Goal: Task Accomplishment & Management: Use online tool/utility

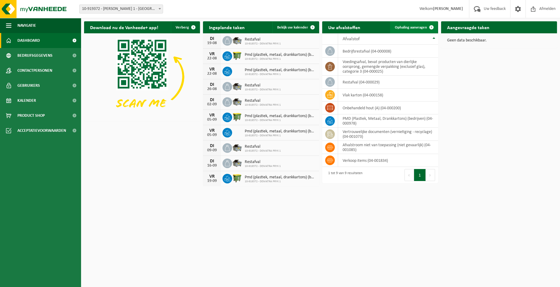
click at [406, 26] on span "Ophaling aanvragen" at bounding box center [411, 28] width 32 height 4
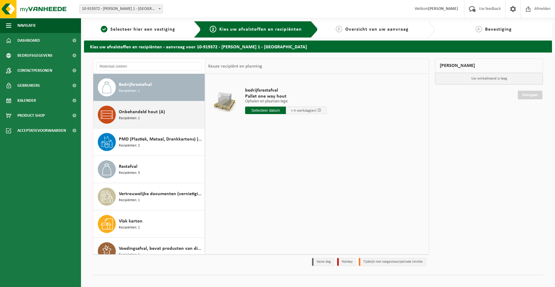
click at [125, 118] on span "Recipiënten: 1" at bounding box center [129, 119] width 21 height 6
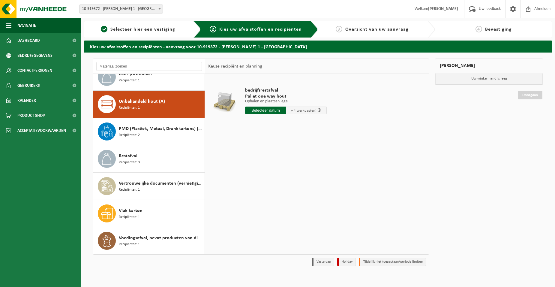
scroll to position [11, 0]
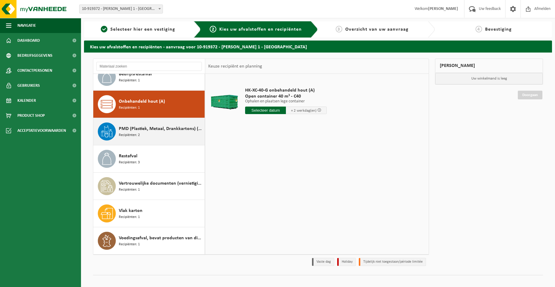
click at [133, 136] on span "Recipiënten: 2" at bounding box center [129, 135] width 21 height 6
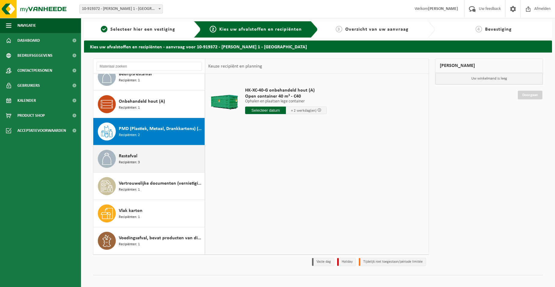
click at [133, 158] on span "Restafval" at bounding box center [128, 155] width 19 height 7
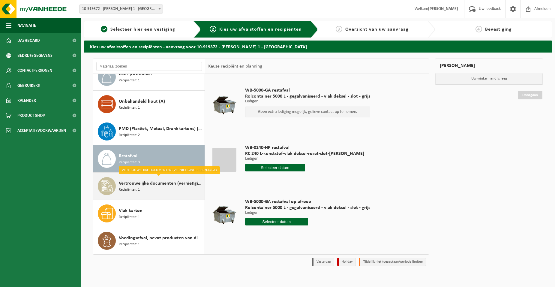
click at [141, 185] on span "Vertrouwelijke documenten (vernietiging - recyclage)" at bounding box center [161, 183] width 84 height 7
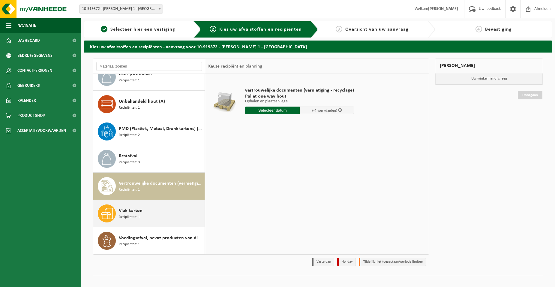
click at [139, 212] on span "Vlak karton" at bounding box center [131, 210] width 24 height 7
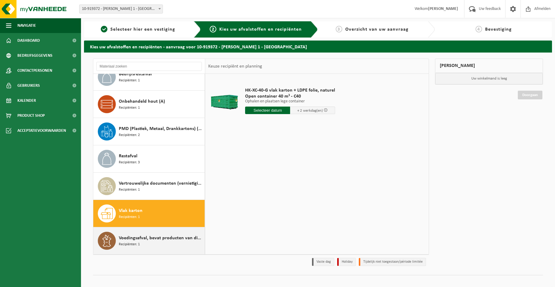
click at [144, 242] on div "Voedingsafval, bevat producten van dierlijke oorsprong, gemengde verpakking (ex…" at bounding box center [161, 241] width 84 height 18
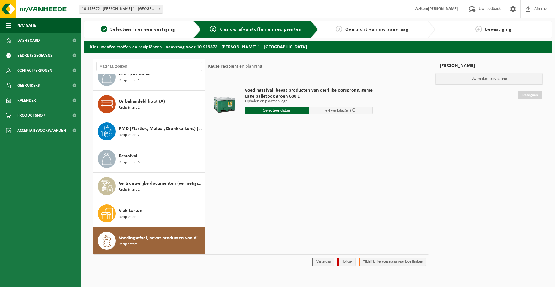
click at [285, 108] on input "text" at bounding box center [277, 111] width 64 height 8
click at [292, 172] on div "22" at bounding box center [293, 173] width 11 height 10
type input "Van 2025-08-22"
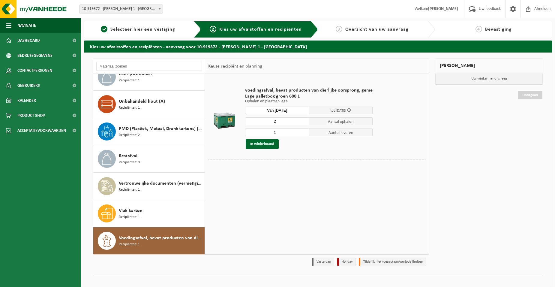
click at [303, 120] on input "2" at bounding box center [277, 121] width 64 height 8
type input "3"
click at [303, 120] on input "3" at bounding box center [277, 121] width 64 height 8
click at [303, 130] on input "2" at bounding box center [277, 132] width 64 height 8
type input "3"
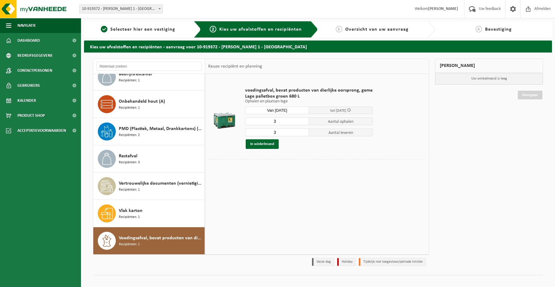
click at [303, 130] on input "3" at bounding box center [277, 132] width 64 height 8
click at [266, 142] on button "In winkelmand" at bounding box center [262, 144] width 33 height 10
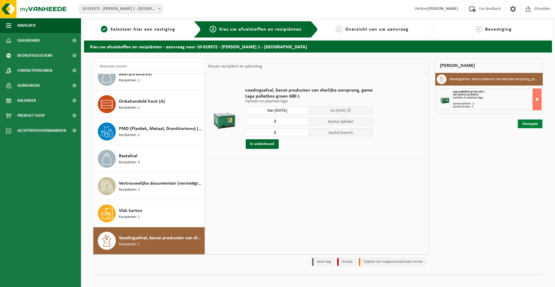
click at [531, 124] on link "Doorgaan" at bounding box center [530, 123] width 25 height 9
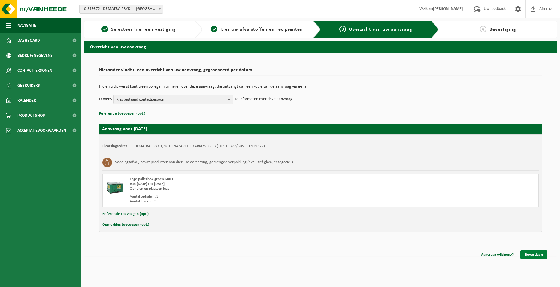
click at [538, 254] on link "Bevestigen" at bounding box center [533, 254] width 27 height 9
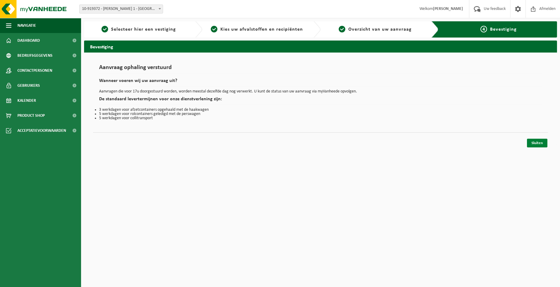
click at [540, 142] on link "Sluiten" at bounding box center [537, 143] width 20 height 9
